Goal: Information Seeking & Learning: Compare options

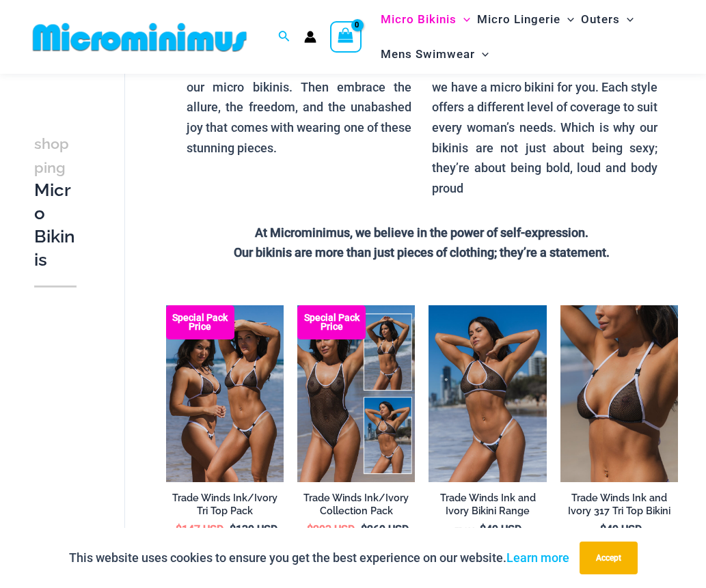
scroll to position [397, 0]
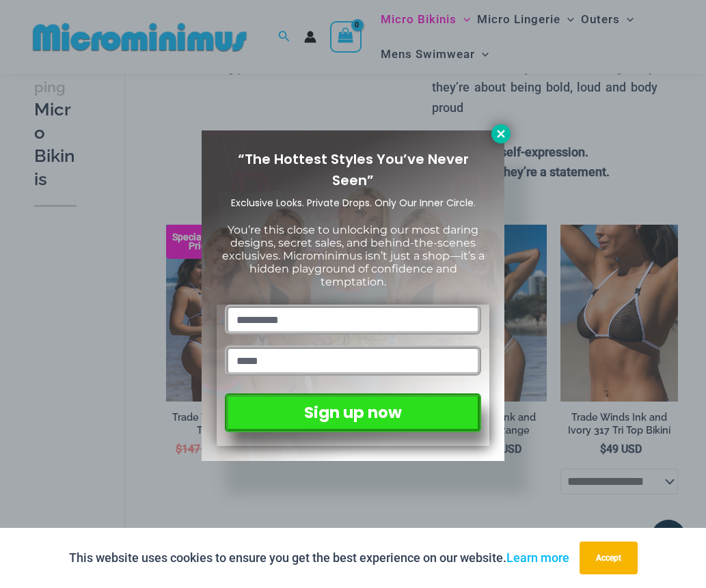
click at [501, 137] on icon at bounding box center [501, 134] width 12 height 12
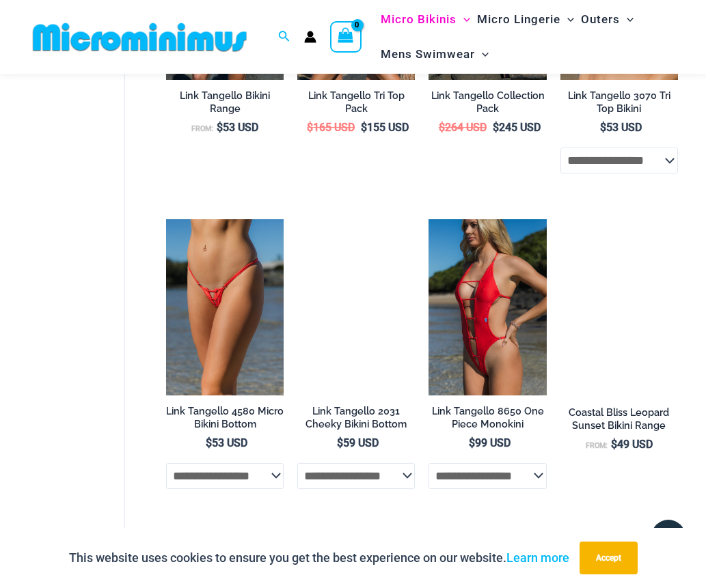
scroll to position [2631, 0]
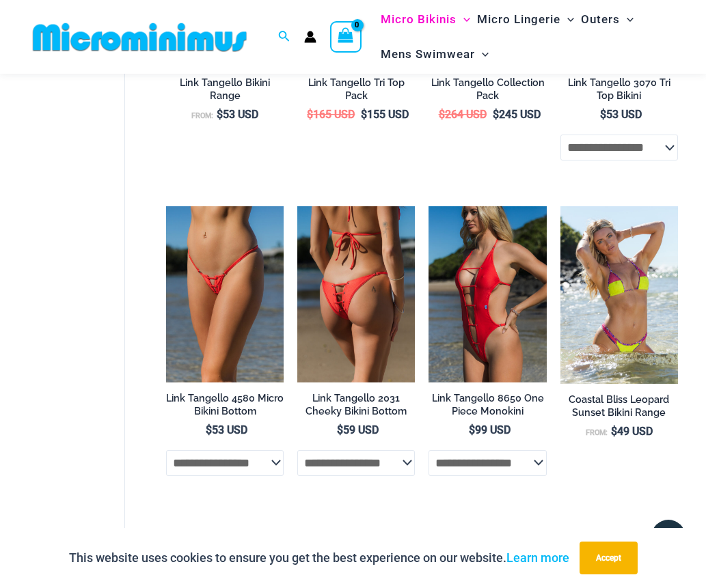
click at [361, 286] on img at bounding box center [356, 294] width 118 height 176
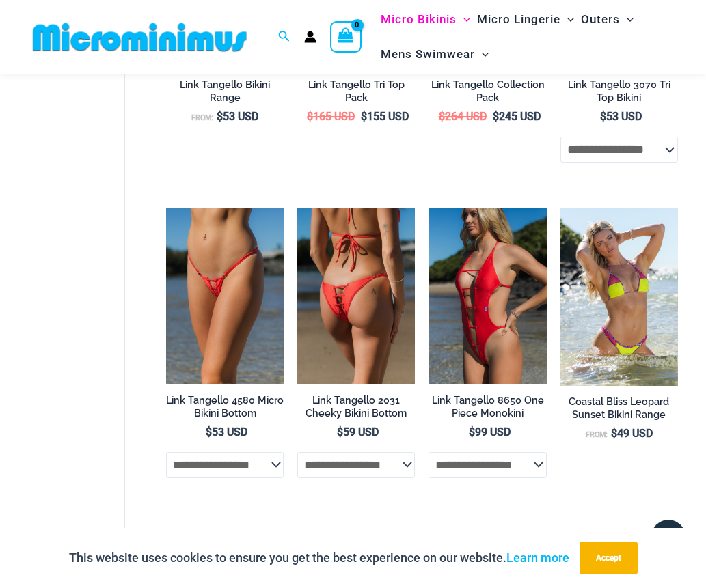
scroll to position [2631, 0]
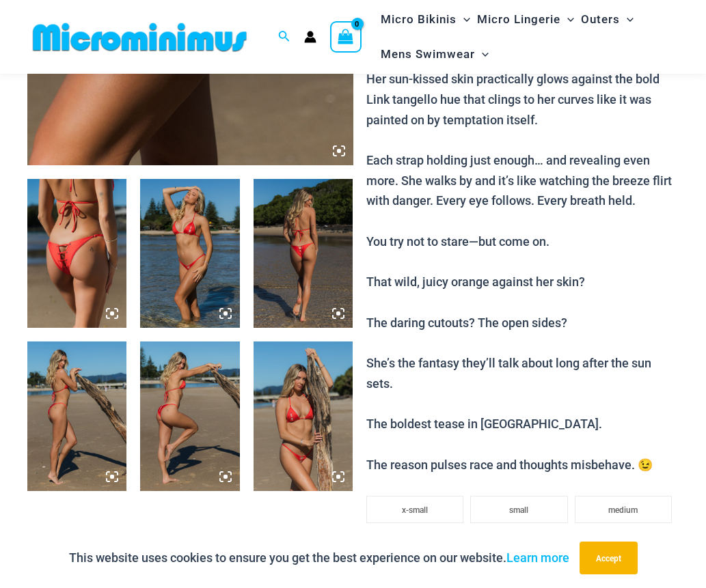
scroll to position [435, 0]
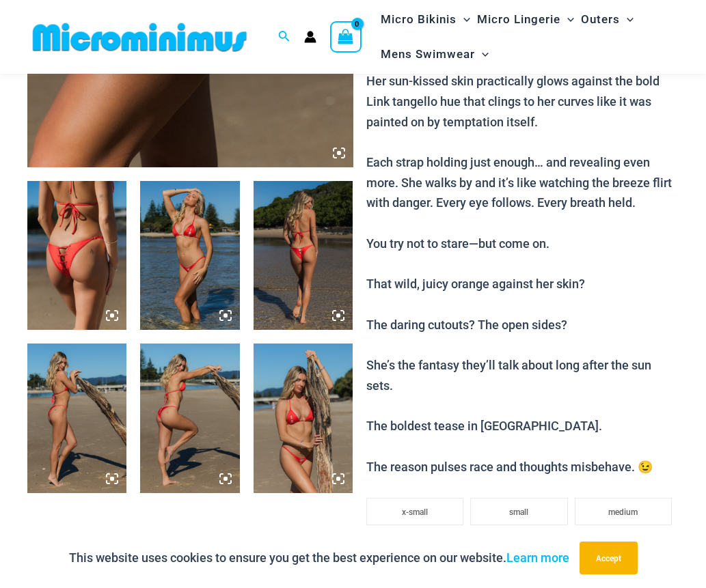
click at [340, 152] on icon at bounding box center [339, 153] width 4 height 4
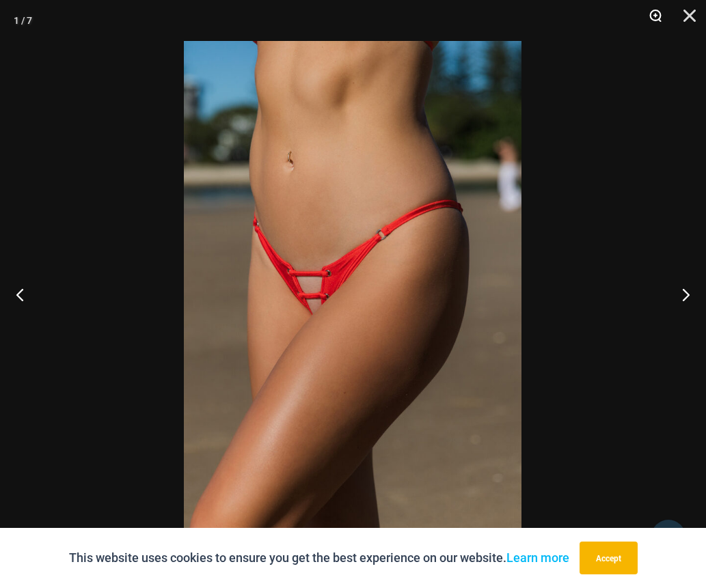
click at [655, 12] on button "Zoom" at bounding box center [650, 20] width 34 height 41
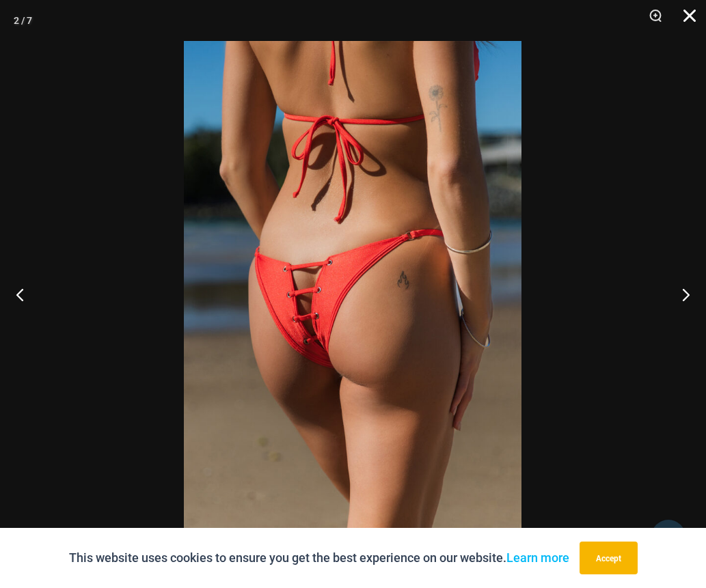
click at [687, 15] on button "Close" at bounding box center [685, 20] width 34 height 41
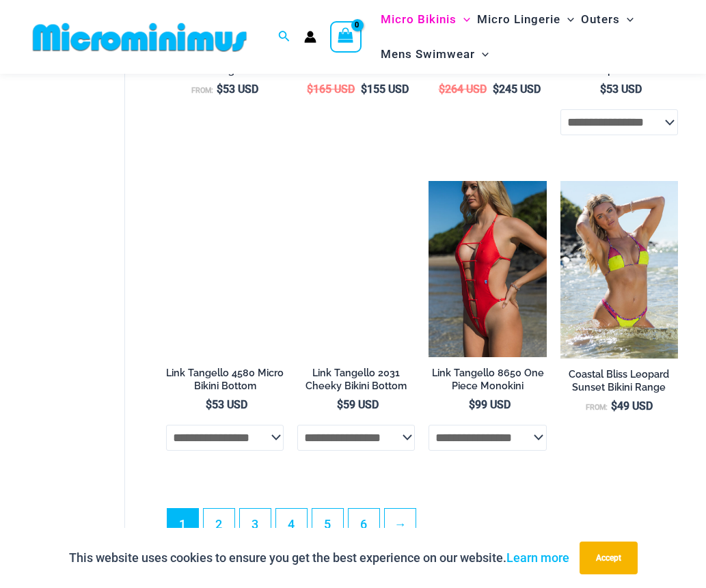
scroll to position [2657, 0]
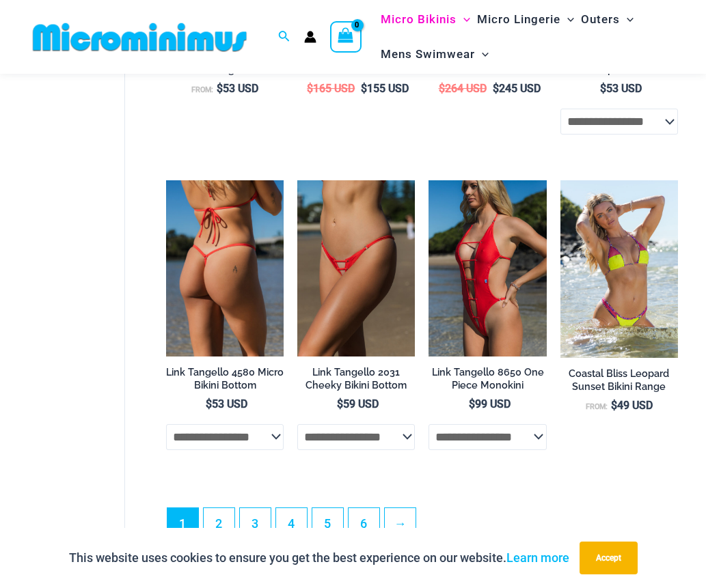
click at [225, 254] on img at bounding box center [225, 268] width 118 height 176
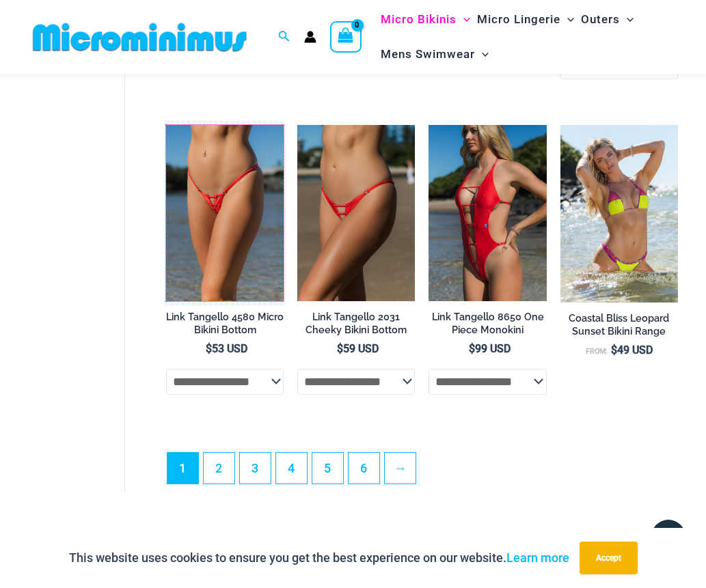
scroll to position [2713, 0]
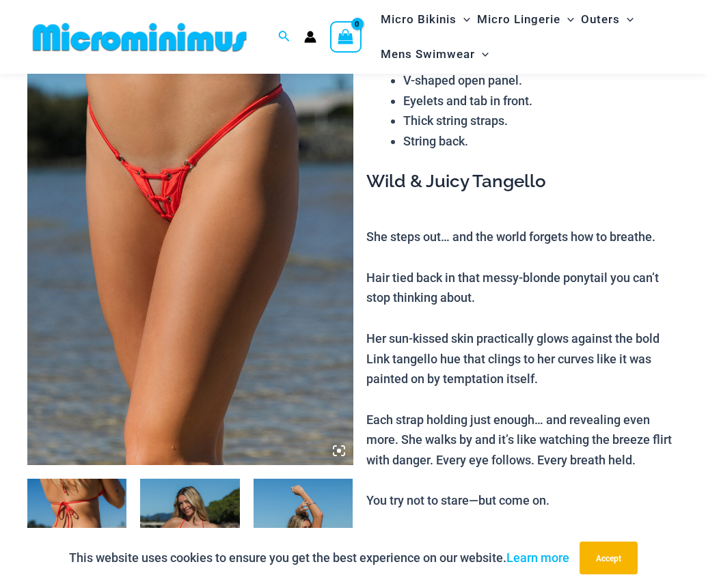
scroll to position [266, 0]
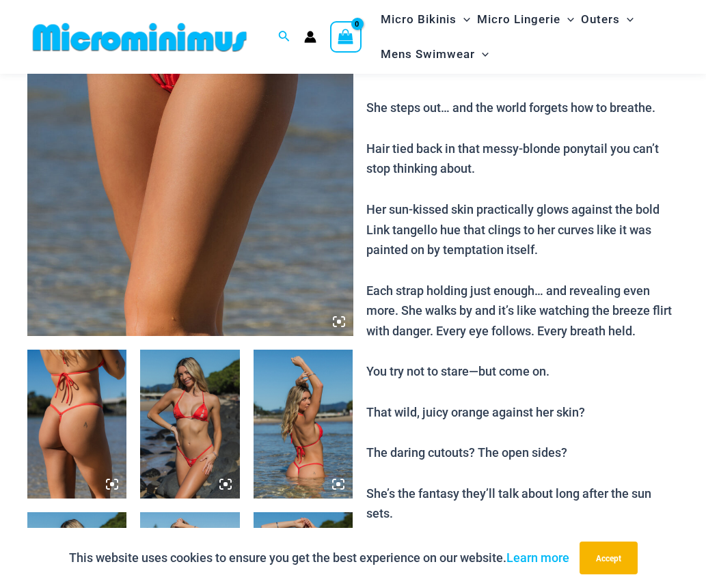
click at [338, 318] on icon at bounding box center [339, 322] width 12 height 12
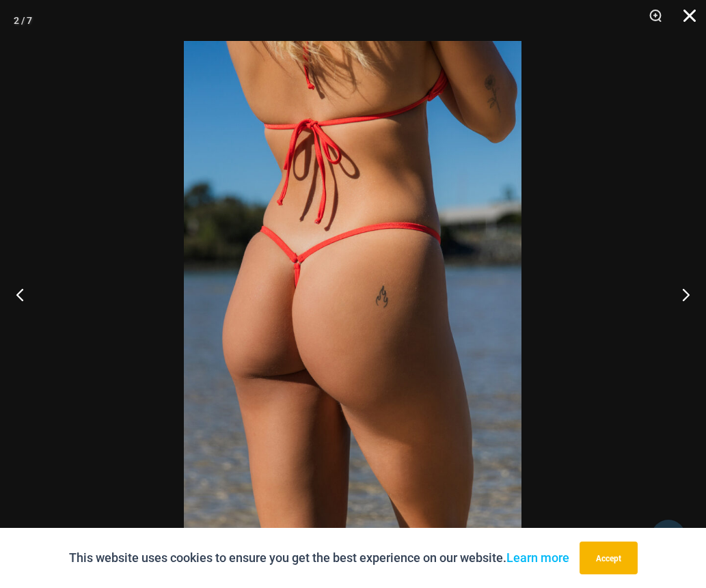
click at [681, 12] on button "Close" at bounding box center [685, 20] width 34 height 41
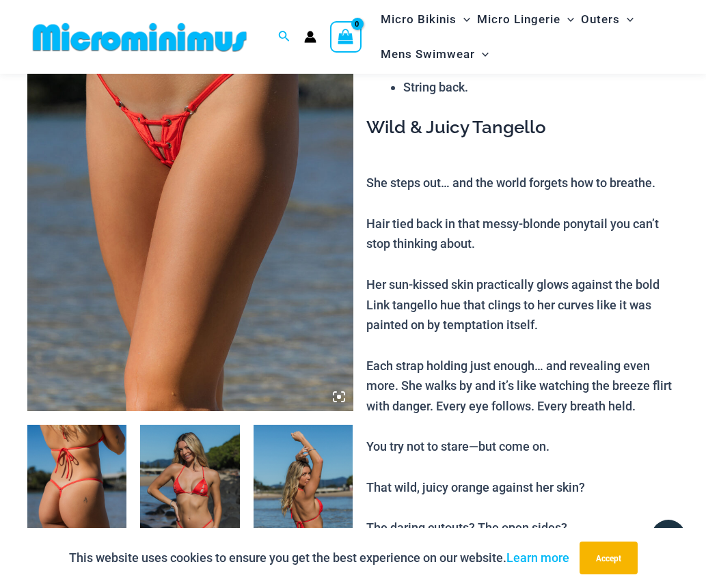
scroll to position [0, 0]
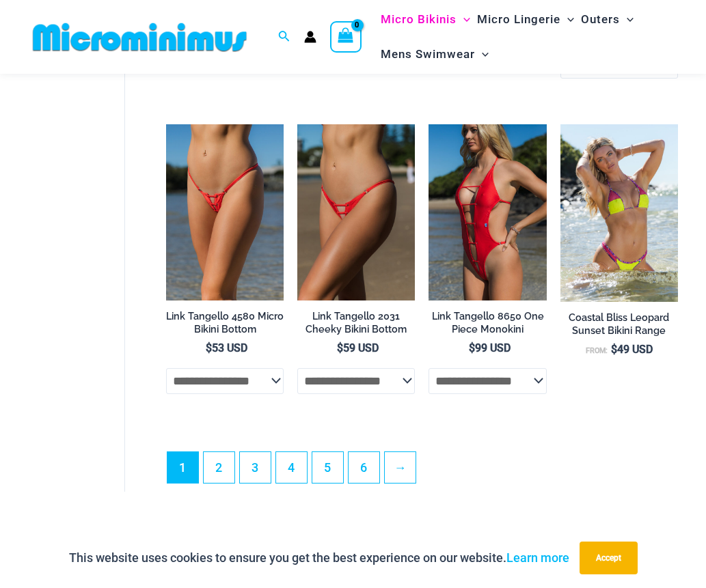
scroll to position [2713, 0]
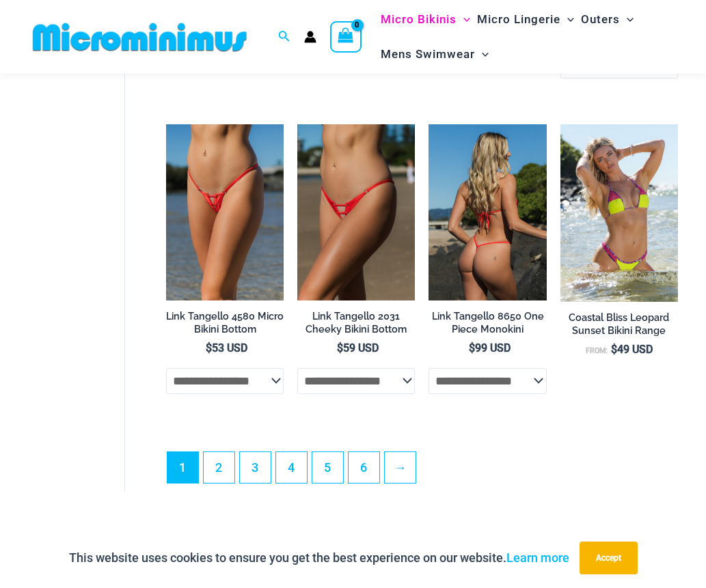
click at [485, 231] on img at bounding box center [487, 212] width 118 height 176
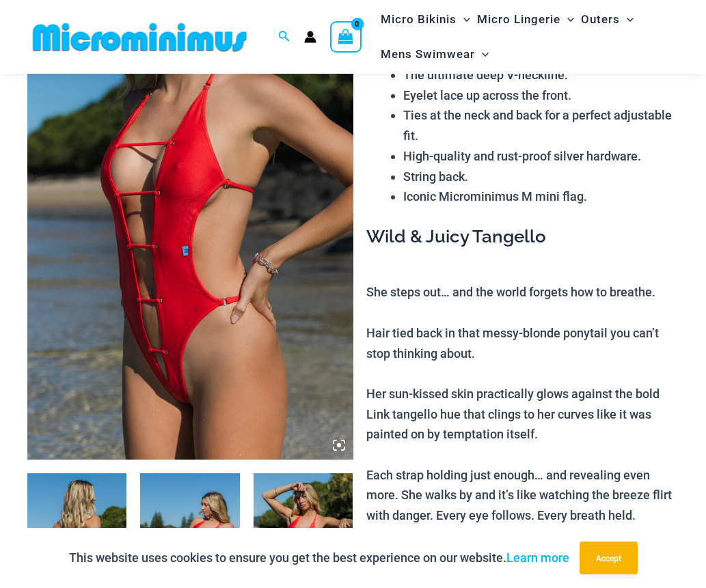
scroll to position [193, 0]
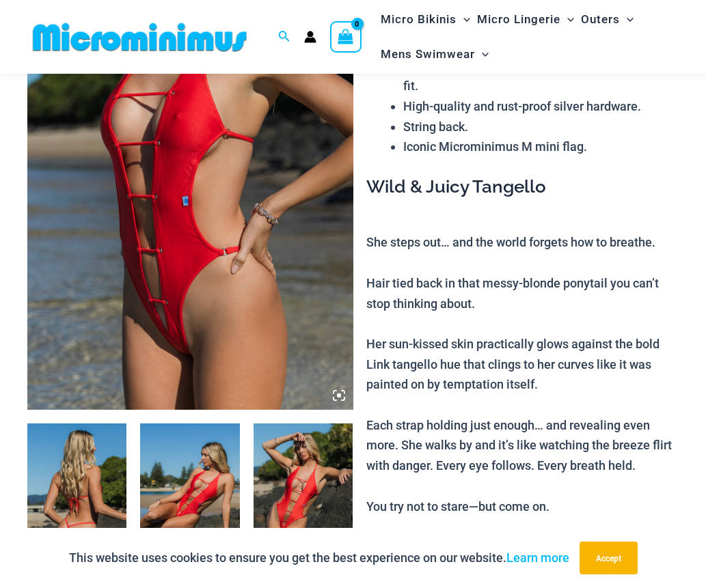
click at [340, 398] on icon at bounding box center [339, 395] width 12 height 12
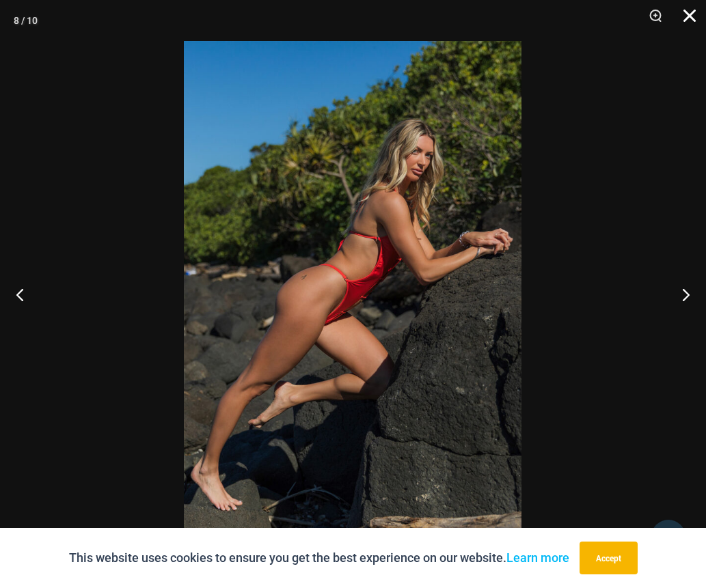
click at [683, 15] on button "Close" at bounding box center [685, 20] width 34 height 41
